Goal: Task Accomplishment & Management: Manage account settings

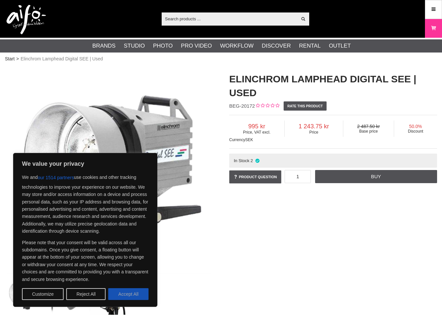
click at [131, 292] on button "Accept All" at bounding box center [128, 294] width 40 height 12
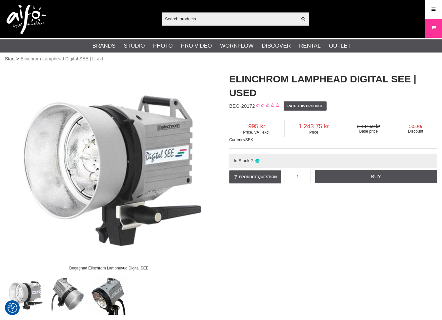
checkbox input "true"
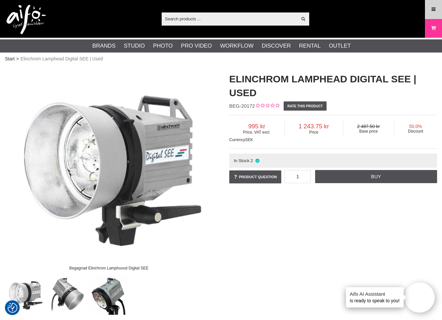
click at [432, 9] on icon at bounding box center [433, 9] width 6 height 7
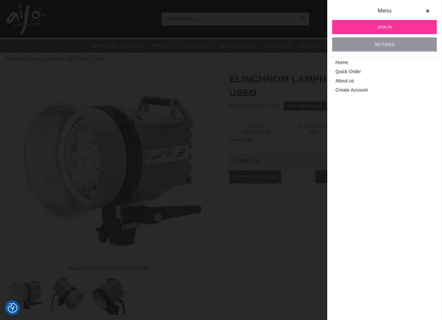
click at [383, 45] on link "Settings" at bounding box center [384, 44] width 105 height 14
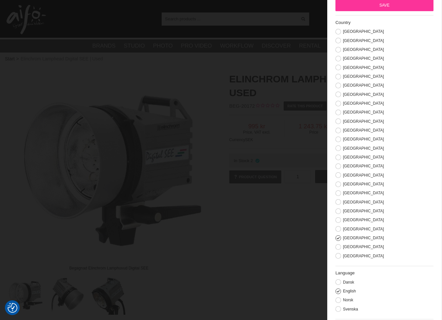
scroll to position [46, 0]
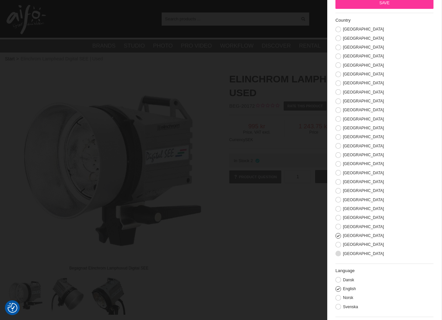
click at [338, 253] on button at bounding box center [338, 253] width 6 height 6
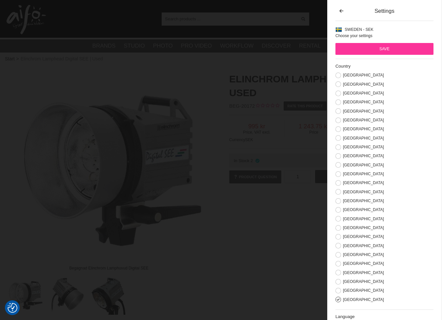
scroll to position [0, 0]
click at [387, 47] on input "Save" at bounding box center [384, 49] width 98 height 12
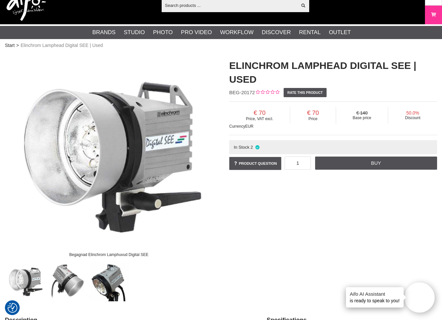
scroll to position [12, 0]
